Goal: Task Accomplishment & Management: Use online tool/utility

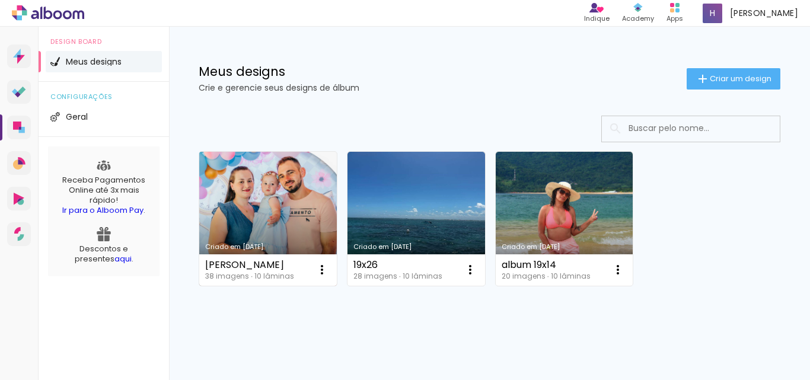
click at [299, 190] on link "Criado em [DATE]" at bounding box center [268, 219] width 138 height 134
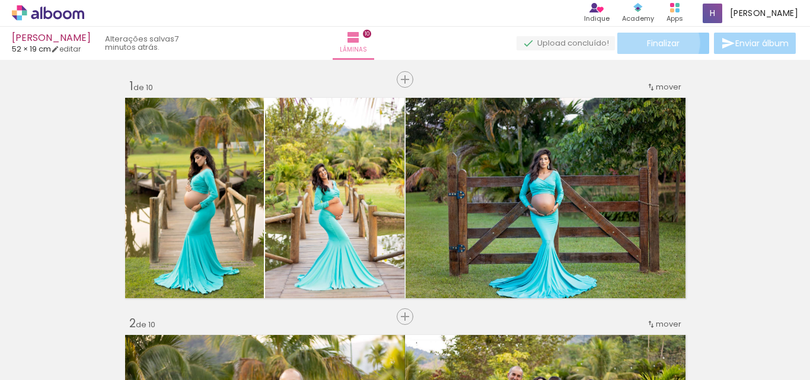
click at [653, 43] on span "Finalizar" at bounding box center [663, 43] width 33 height 8
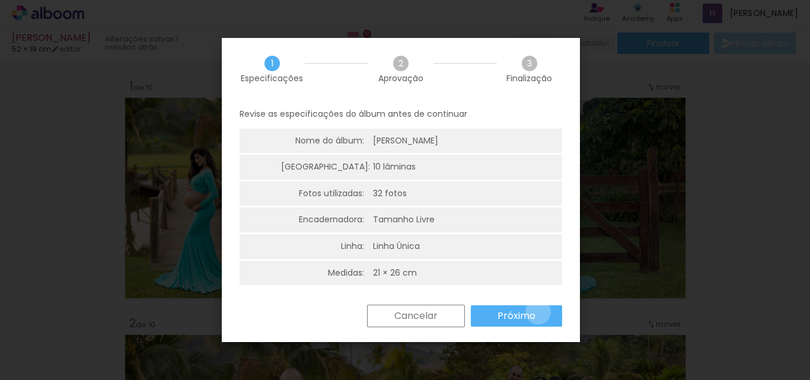
click at [537, 312] on paper-button "Próximo" at bounding box center [516, 315] width 91 height 21
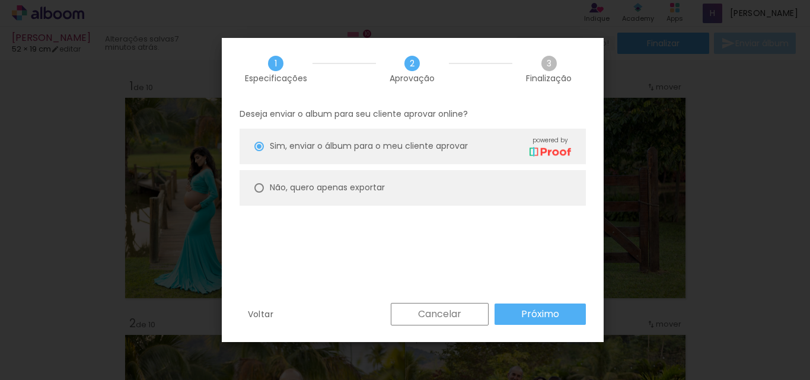
click at [261, 151] on div at bounding box center [258, 146] width 9 height 9
type paper-radio-button "on"
click at [0, 0] on slot "Próximo" at bounding box center [0, 0] width 0 height 0
type input "Alta, 300 DPI"
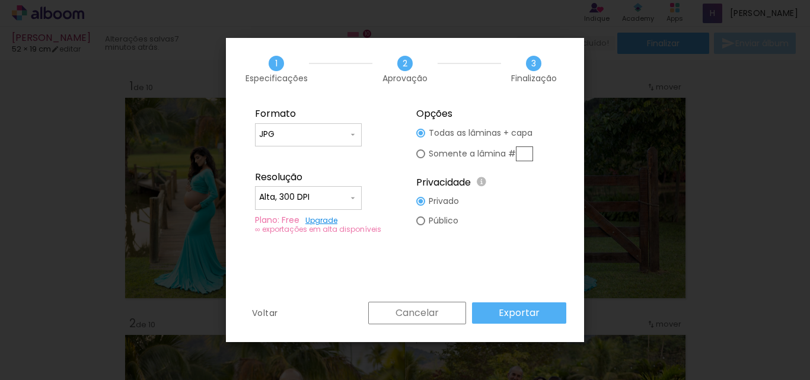
click at [315, 133] on input "JPG" at bounding box center [303, 135] width 89 height 12
click at [287, 158] on paper-item "PDF" at bounding box center [308, 157] width 107 height 24
type input "PDF"
click at [0, 0] on slot "Exportar" at bounding box center [0, 0] width 0 height 0
